Goal: Information Seeking & Learning: Learn about a topic

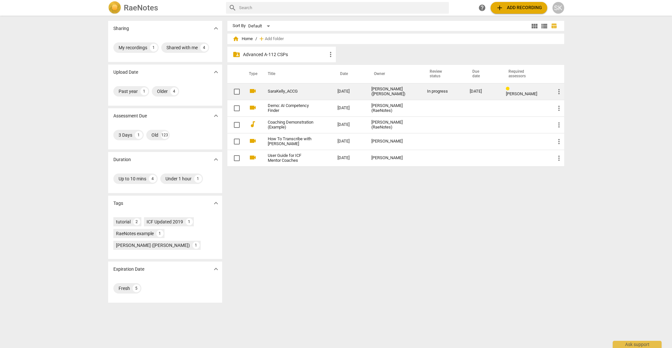
click at [280, 89] on link "SaraKelly_ACCG" at bounding box center [291, 91] width 47 height 5
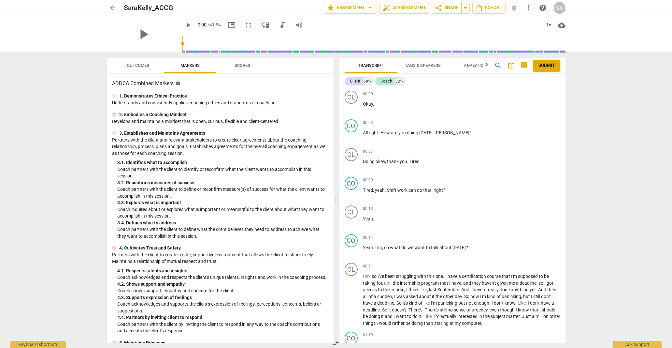
click at [245, 67] on span "Scores" at bounding box center [243, 65] width 16 height 5
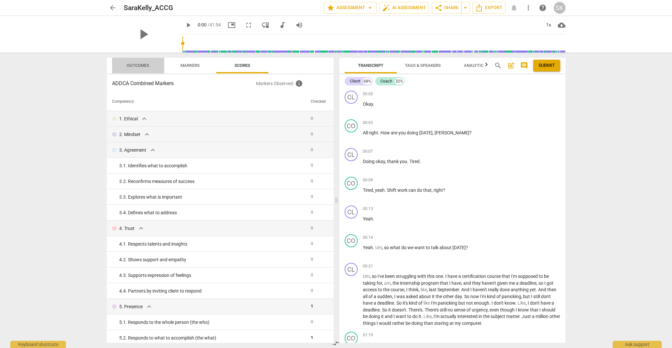
click at [134, 66] on span "Outcomes" at bounding box center [138, 65] width 22 height 5
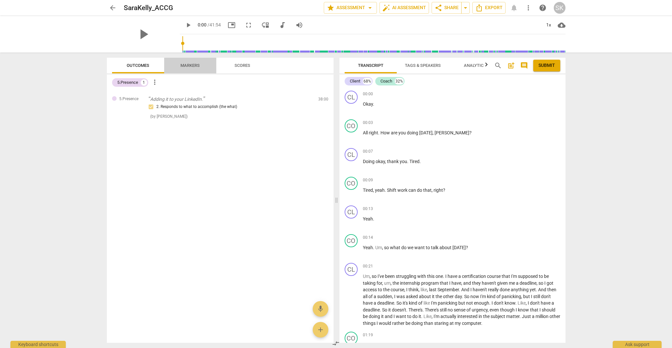
click at [189, 64] on span "Markers" at bounding box center [189, 65] width 19 height 5
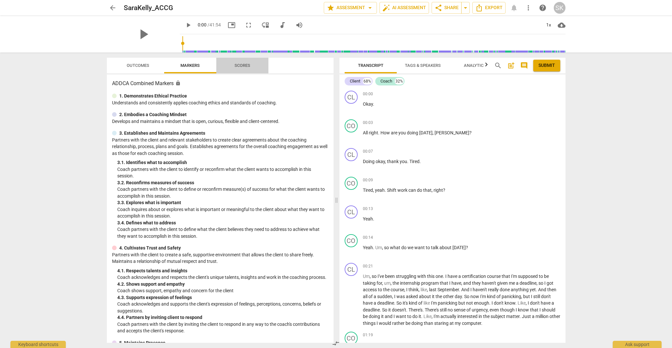
click at [240, 66] on span "Scores" at bounding box center [243, 65] width 16 height 5
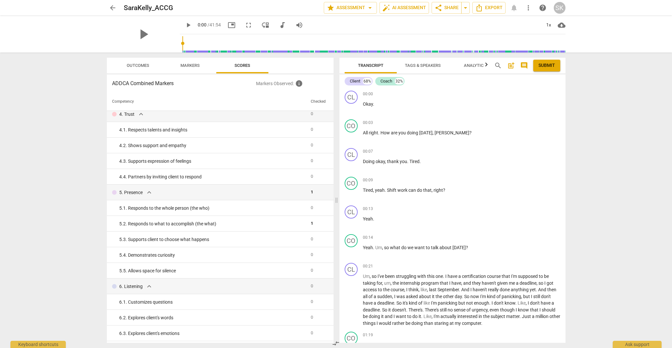
scroll to position [117, 0]
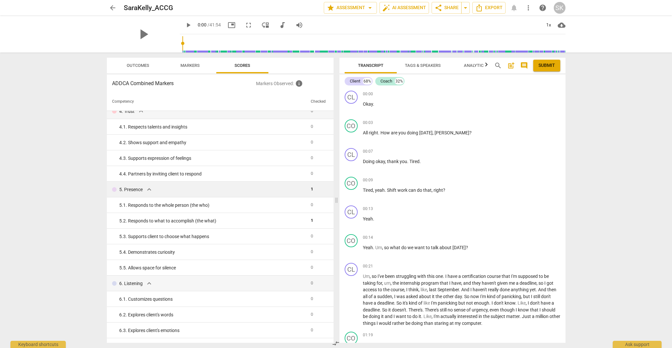
click at [308, 186] on td "1" at bounding box center [318, 189] width 20 height 16
click at [311, 188] on span "1" at bounding box center [312, 188] width 2 height 5
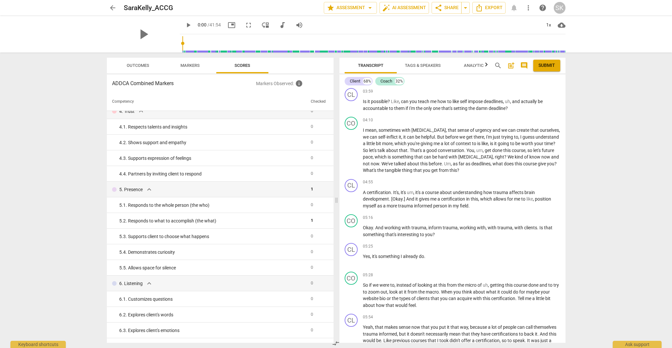
scroll to position [512, 0]
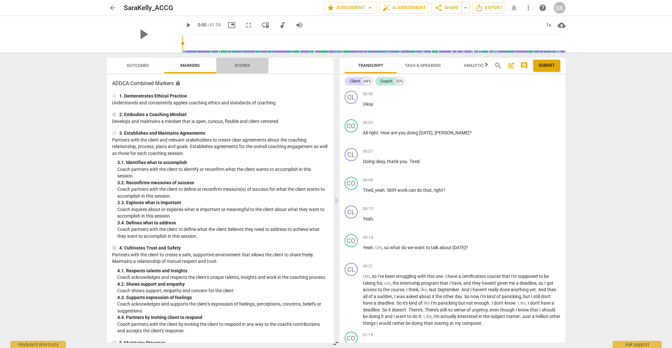
click at [246, 64] on span "Scores" at bounding box center [243, 65] width 16 height 5
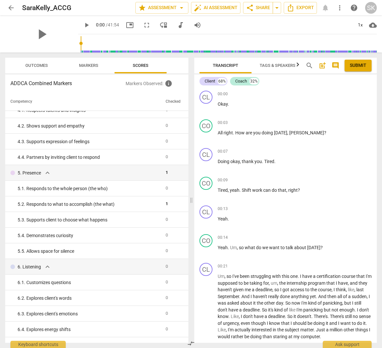
click at [323, 64] on span "post_add" at bounding box center [323, 66] width 8 height 8
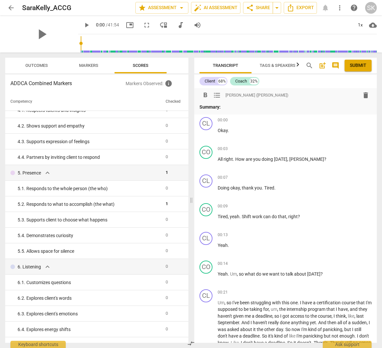
click at [363, 94] on span "delete" at bounding box center [366, 95] width 8 height 8
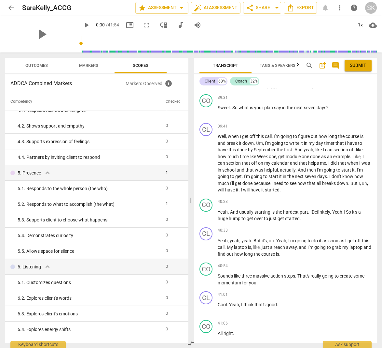
scroll to position [5085, 0]
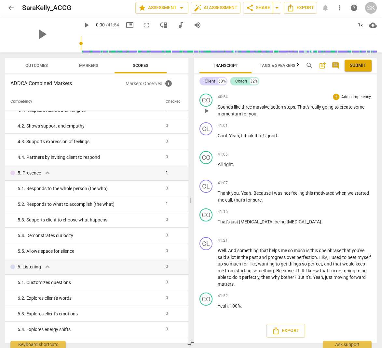
drag, startPoint x: 216, startPoint y: 107, endPoint x: 221, endPoint y: 114, distance: 9.2
click at [221, 114] on div "CO play_arrow pause 40:54 + Add competency keyboard_arrow_right Sounds like thr…" at bounding box center [285, 105] width 183 height 29
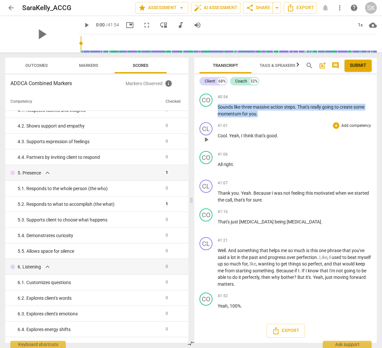
scroll to position [5085, 0]
drag, startPoint x: 219, startPoint y: 106, endPoint x: 329, endPoint y: 197, distance: 143.5
click at [340, 203] on div "CL play_arrow pause 00:00 + Add competency keyboard_arrow_right Okay . CO play_…" at bounding box center [285, 215] width 183 height 254
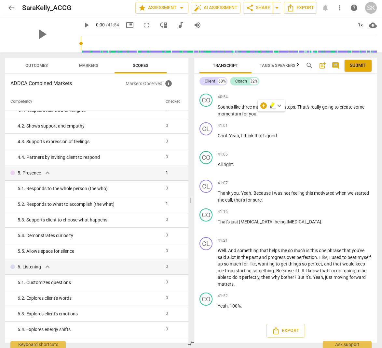
click at [261, 20] on div "play_arrow 0:00 / 41:54 picture_in_picture fullscreen move_down audiotrack volu…" at bounding box center [227, 25] width 299 height 18
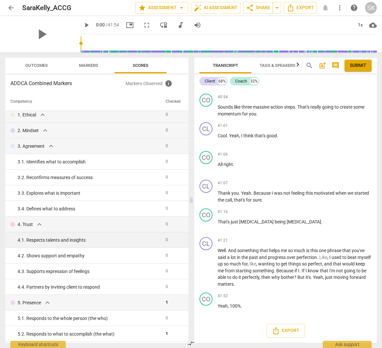
scroll to position [0, 0]
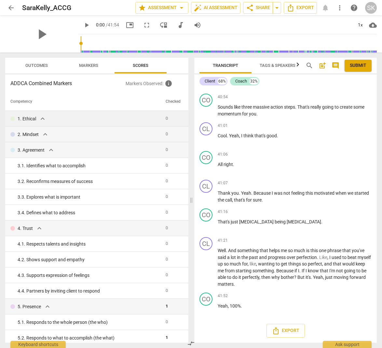
click at [43, 118] on span "expand_more" at bounding box center [43, 119] width 8 height 8
click at [42, 119] on span "expand_more" at bounding box center [43, 119] width 8 height 8
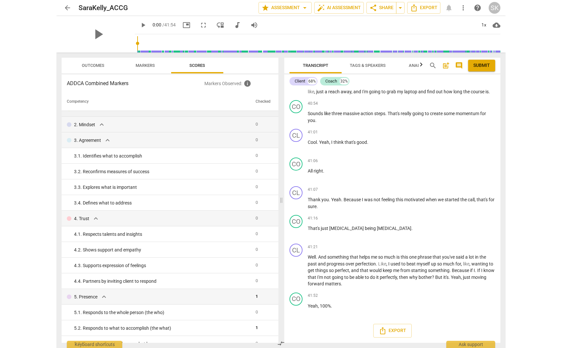
scroll to position [4498, 0]
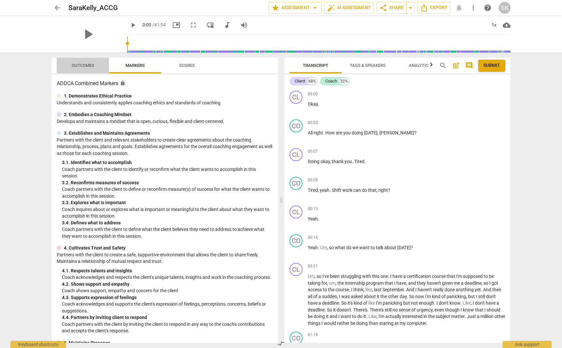
click at [85, 65] on span "Outcomes" at bounding box center [83, 65] width 22 height 5
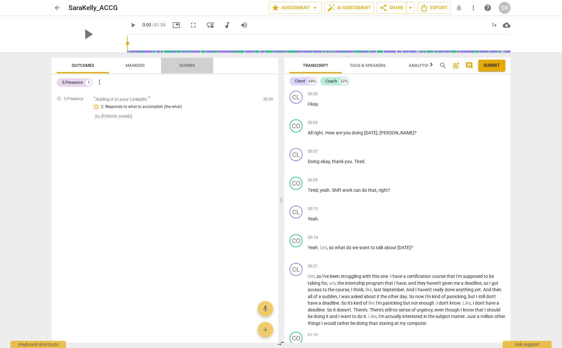
click at [182, 64] on span "Scores" at bounding box center [187, 65] width 16 height 5
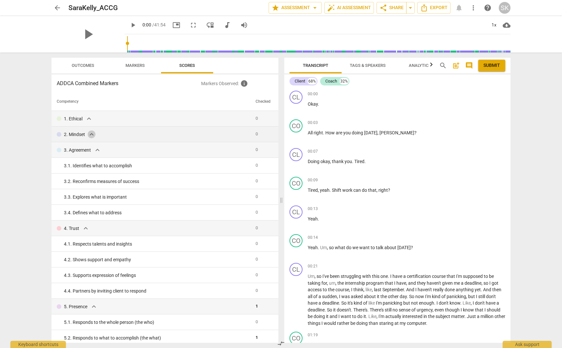
click at [94, 135] on span "expand_more" at bounding box center [92, 134] width 8 height 8
click at [93, 135] on span "expand_more" at bounding box center [92, 134] width 8 height 8
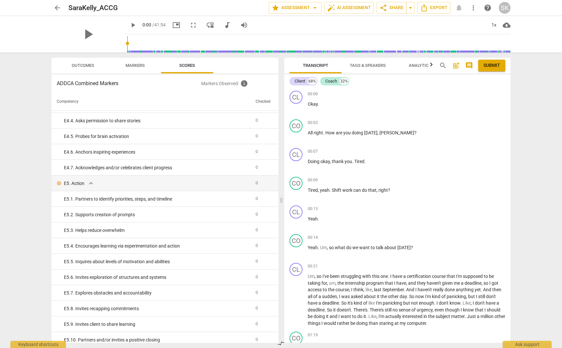
scroll to position [1226, 0]
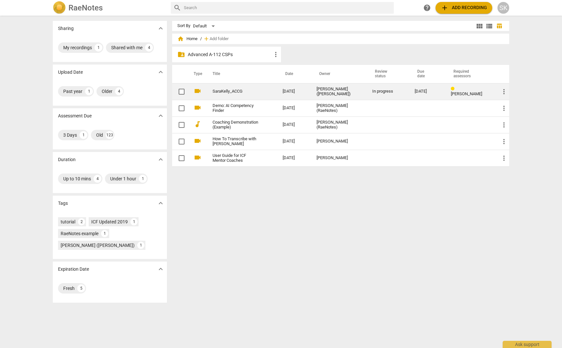
click at [217, 90] on link "SaraKelly_ACCG" at bounding box center [235, 91] width 47 height 5
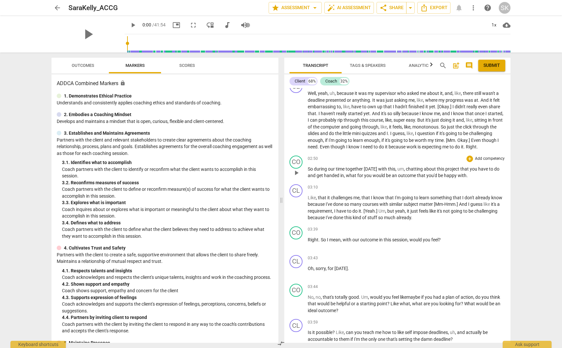
scroll to position [282, 0]
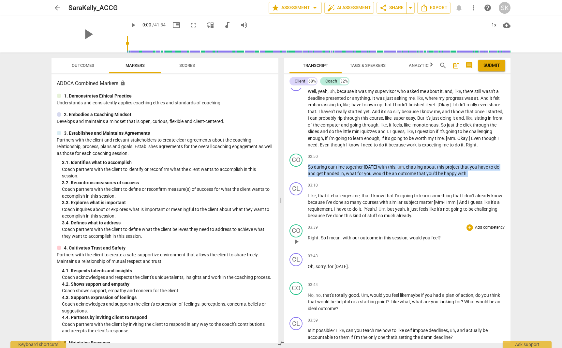
drag, startPoint x: 308, startPoint y: 171, endPoint x: 414, endPoint y: 250, distance: 132.0
click at [414, 250] on div "CL play_arrow pause 00:00 + Add competency keyboard_arrow_right Okay . CO play_…" at bounding box center [397, 215] width 226 height 254
copy p "So during our time together today with this , um , chatting about this project …"
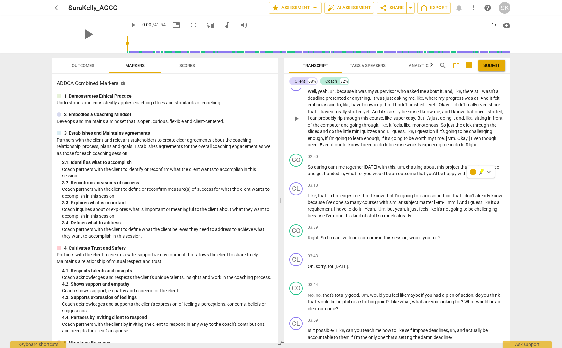
click at [391, 148] on p "Well , yeah , uh , because it was my supervisor who asked me about it , and , l…" at bounding box center [405, 118] width 197 height 60
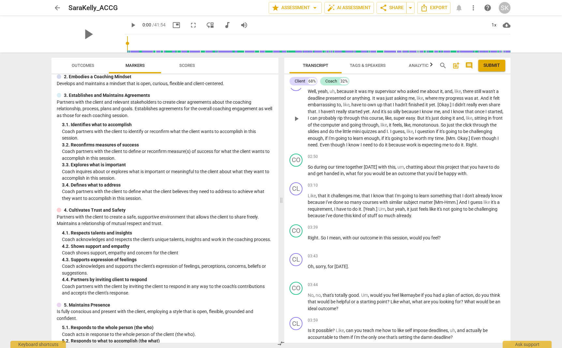
scroll to position [0, 0]
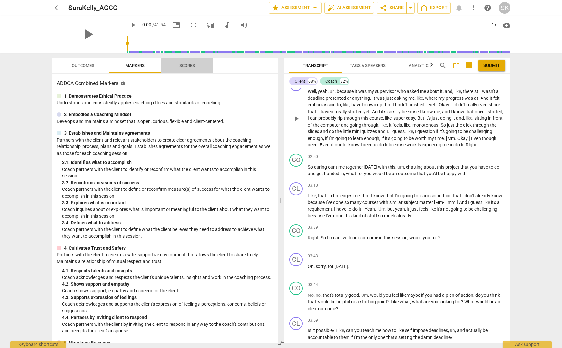
click at [187, 63] on span "Scores" at bounding box center [187, 65] width 16 height 5
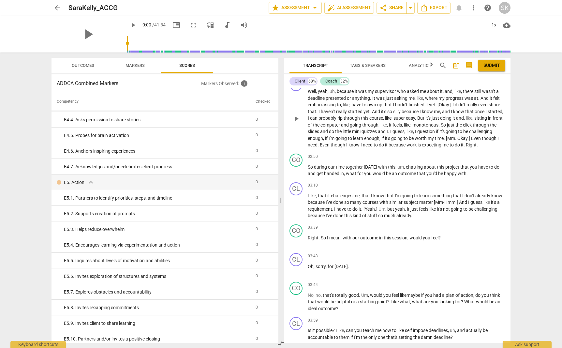
scroll to position [1226, 0]
